Goal: Use online tool/utility: Utilize a website feature to perform a specific function

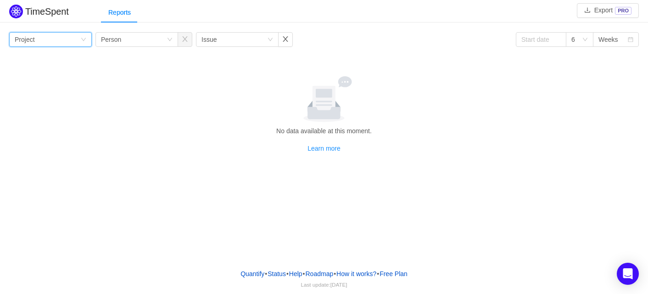
click at [83, 38] on icon "icon: down" at bounding box center [84, 40] width 6 height 6
drag, startPoint x: 46, startPoint y: 76, endPoint x: 40, endPoint y: 112, distance: 36.7
click at [40, 112] on ul "Project Team Program Epic Person" at bounding box center [50, 86] width 83 height 77
click at [40, 112] on li "Person" at bounding box center [50, 116] width 83 height 15
click at [168, 40] on icon "icon: down" at bounding box center [170, 40] width 6 height 6
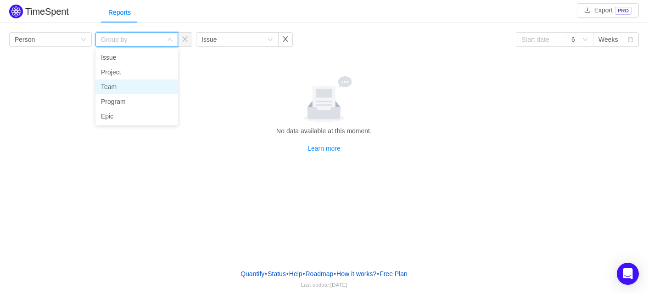
click at [121, 87] on li "Team" at bounding box center [136, 86] width 83 height 15
click at [271, 43] on div "Group by Issue" at bounding box center [237, 39] width 83 height 15
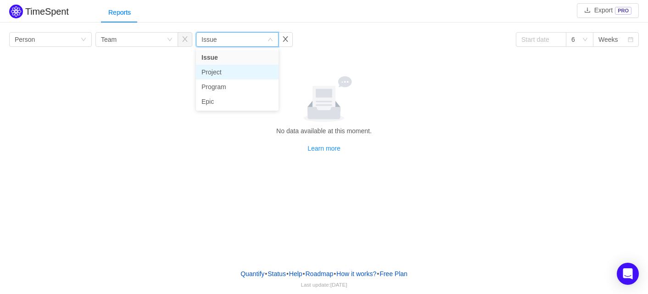
click at [234, 67] on li "Project" at bounding box center [237, 72] width 83 height 15
click at [583, 42] on icon "icon: down" at bounding box center [585, 40] width 6 height 6
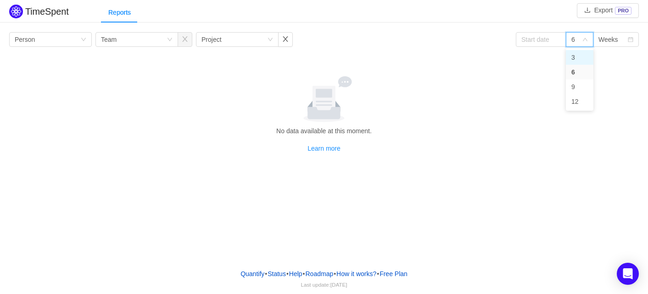
click at [578, 55] on li "3" at bounding box center [580, 57] width 28 height 15
